Goal: Find specific page/section: Find specific page/section

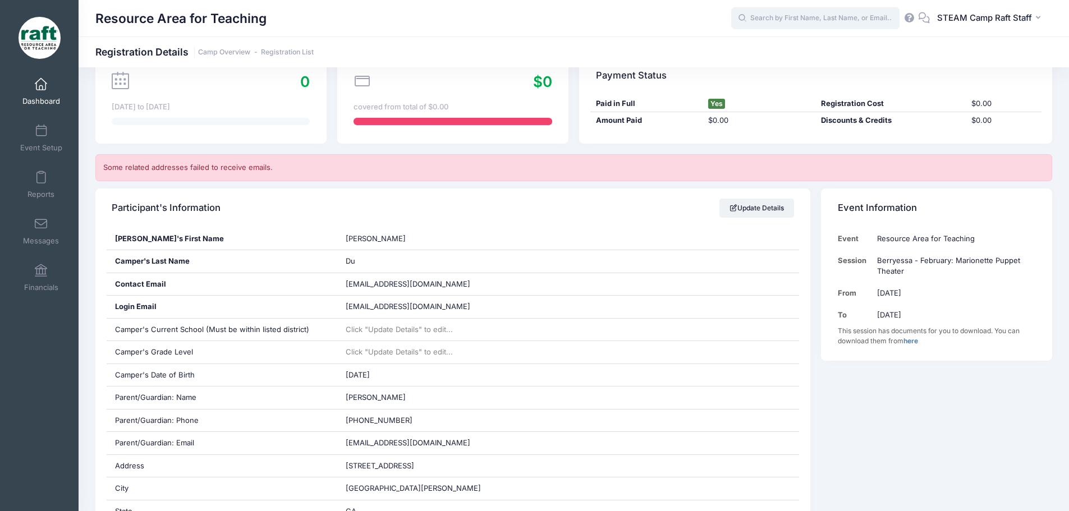
click at [784, 22] on input "text" at bounding box center [816, 18] width 168 height 22
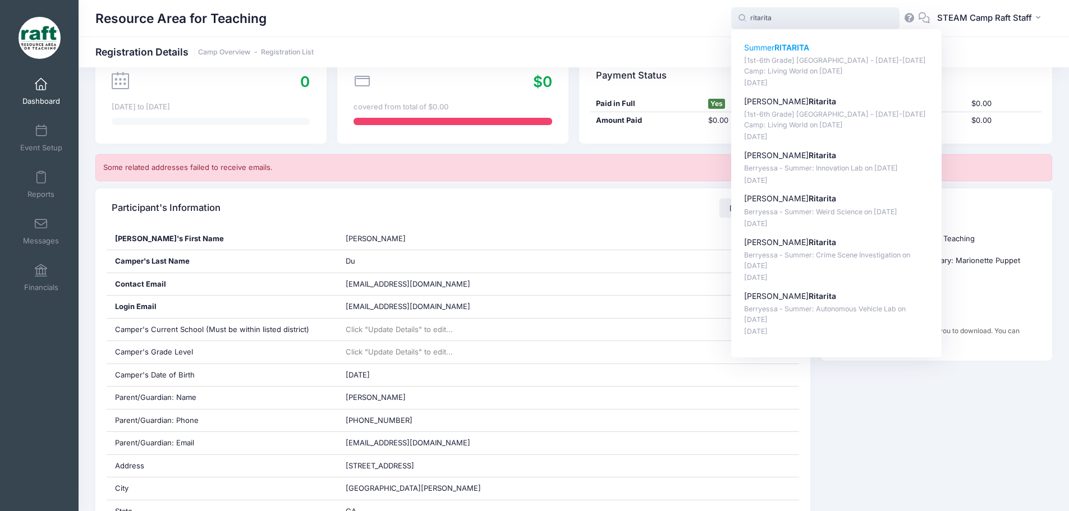
click at [792, 44] on strong "RITARITA" at bounding box center [792, 48] width 35 height 10
type input "Summer RITARITA ([1st-6th Grade] [GEOGRAPHIC_DATA] - [DATE]-[DATE] Camp: Living…"
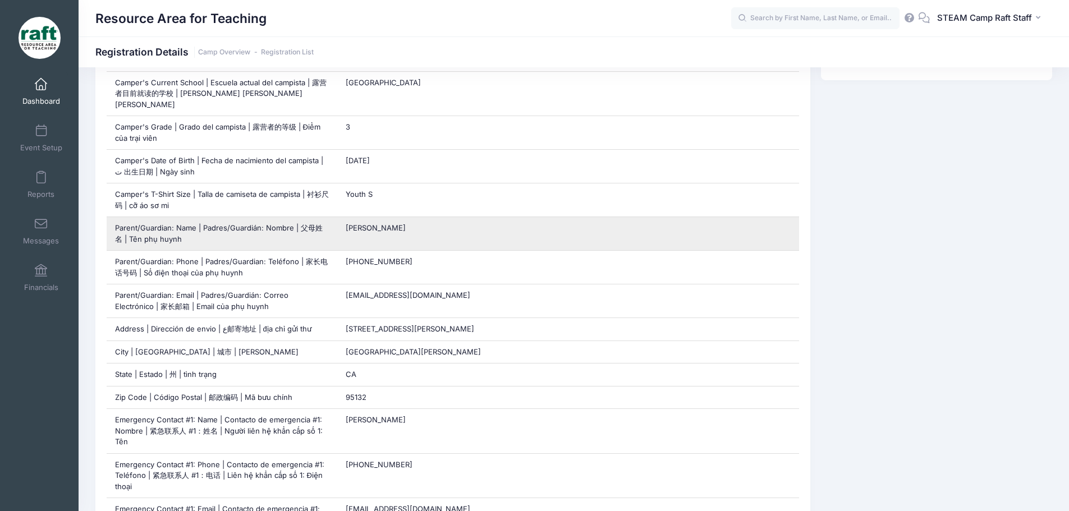
drag, startPoint x: 423, startPoint y: 215, endPoint x: 347, endPoint y: 224, distance: 76.9
click at [347, 224] on div "[PERSON_NAME]" at bounding box center [568, 233] width 462 height 33
copy span "[PERSON_NAME]"
